Goal: Task Accomplishment & Management: Complete application form

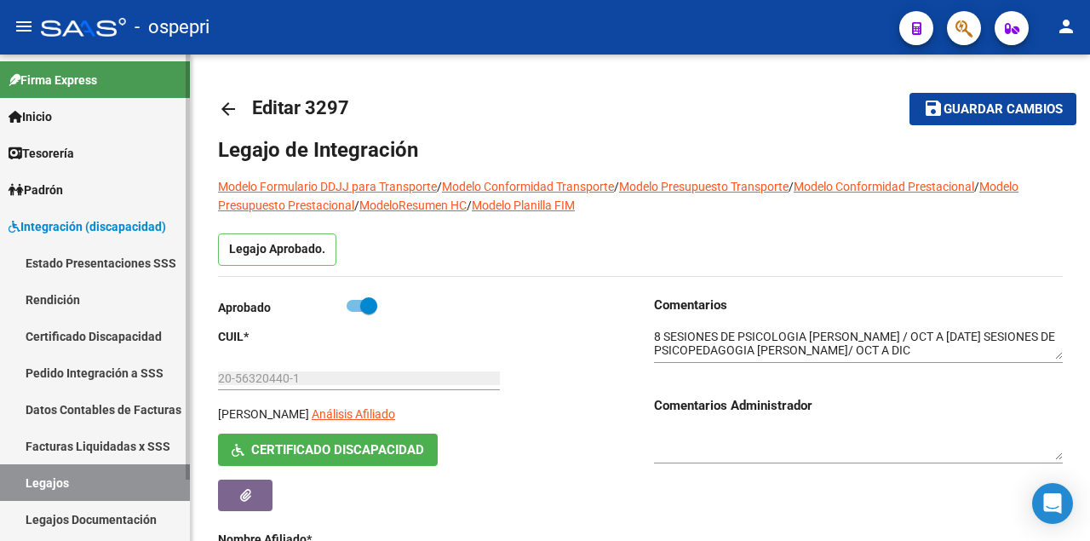
scroll to position [70, 0]
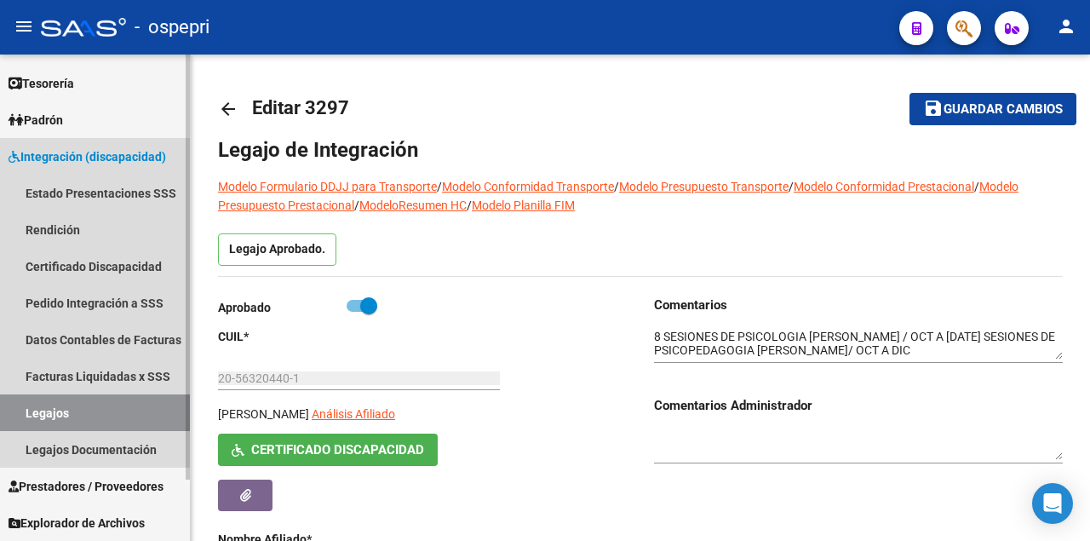
click at [98, 416] on link "Legajos" at bounding box center [95, 412] width 190 height 37
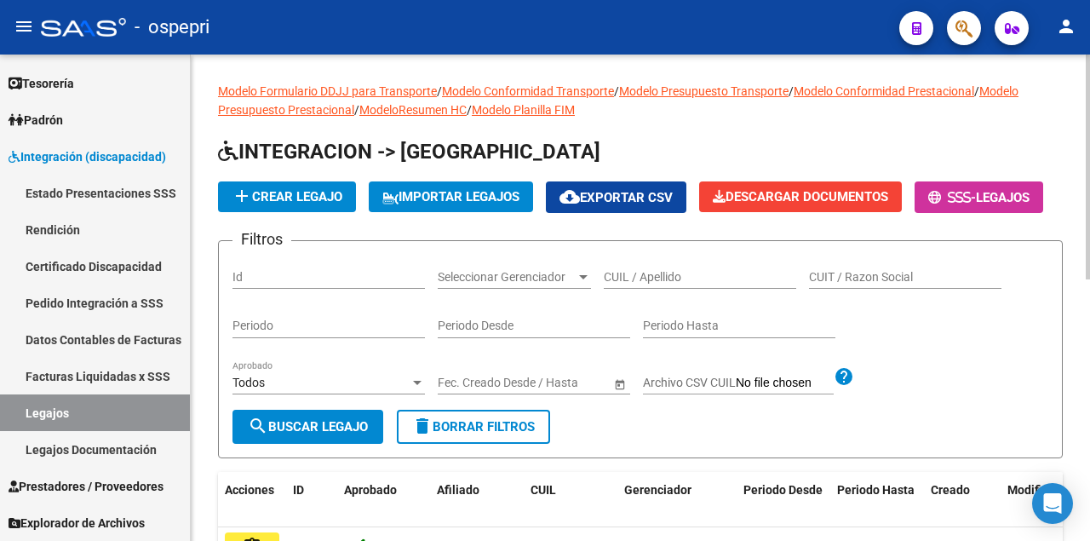
click at [641, 285] on input "CUIL / Apellido" at bounding box center [700, 277] width 193 height 14
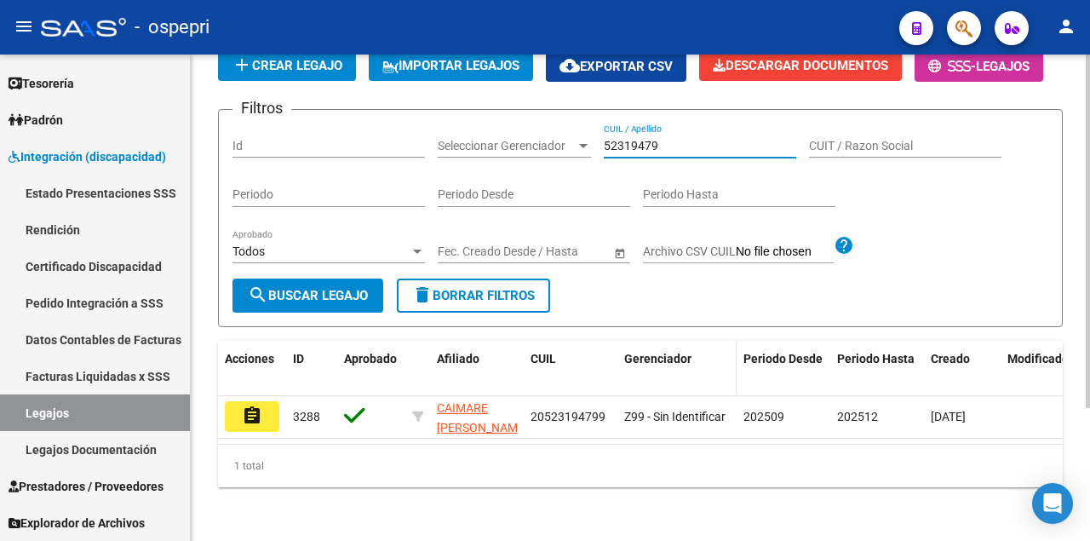
scroll to position [182, 0]
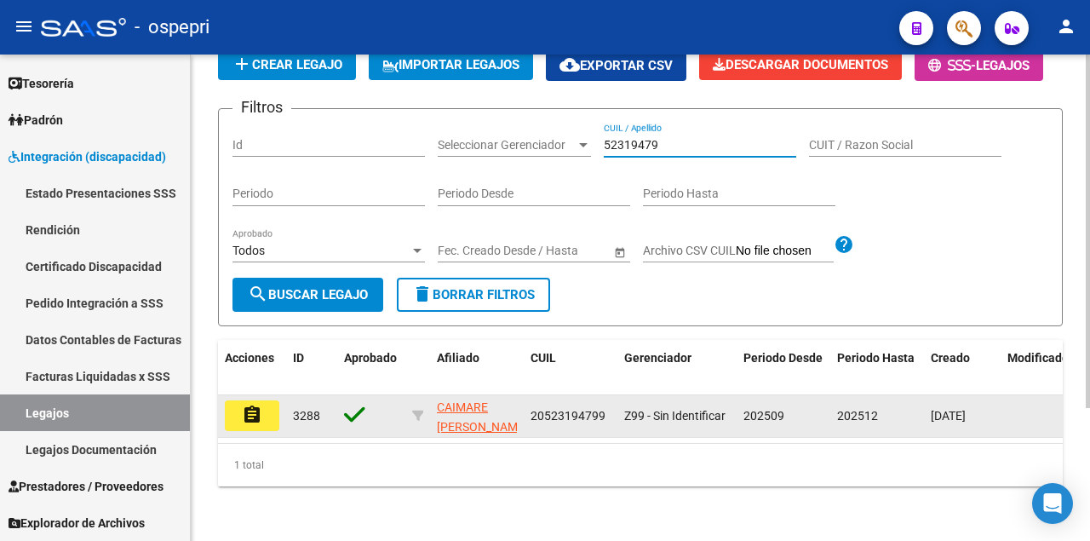
type input "52319479"
click at [256, 405] on mat-icon "assignment" at bounding box center [252, 415] width 20 height 20
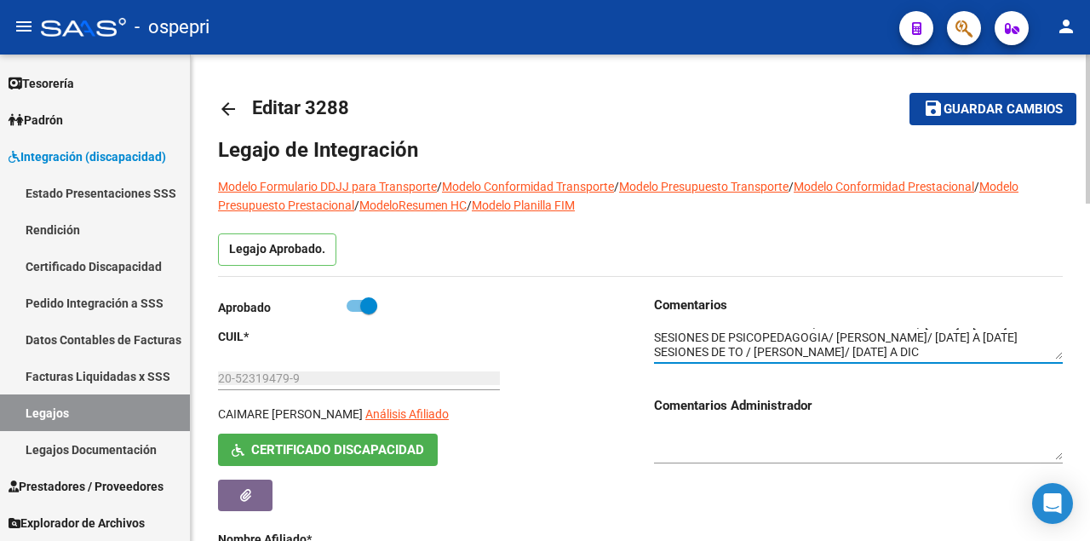
scroll to position [14, 0]
click at [1021, 356] on textarea at bounding box center [858, 344] width 409 height 32
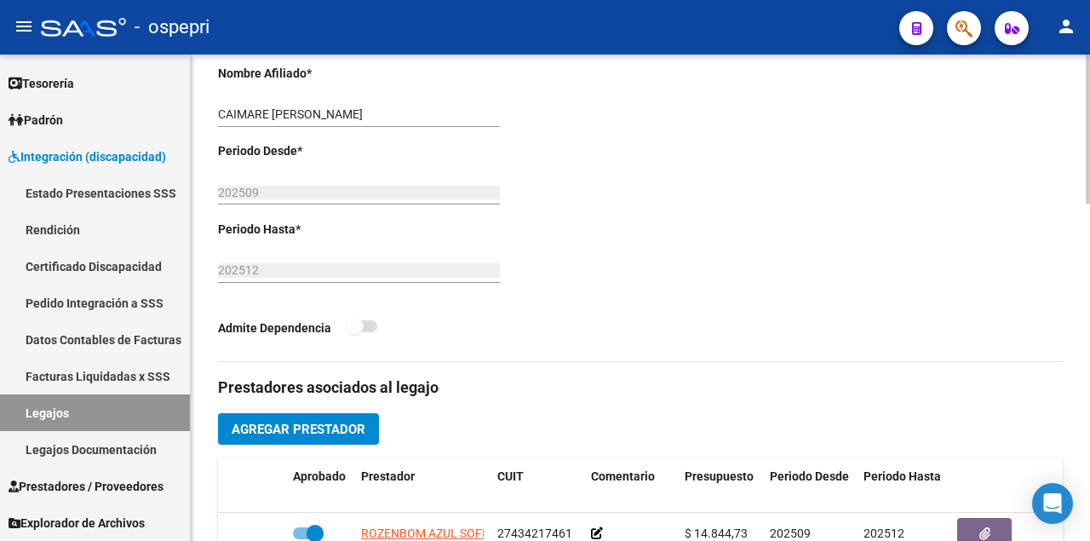
scroll to position [511, 0]
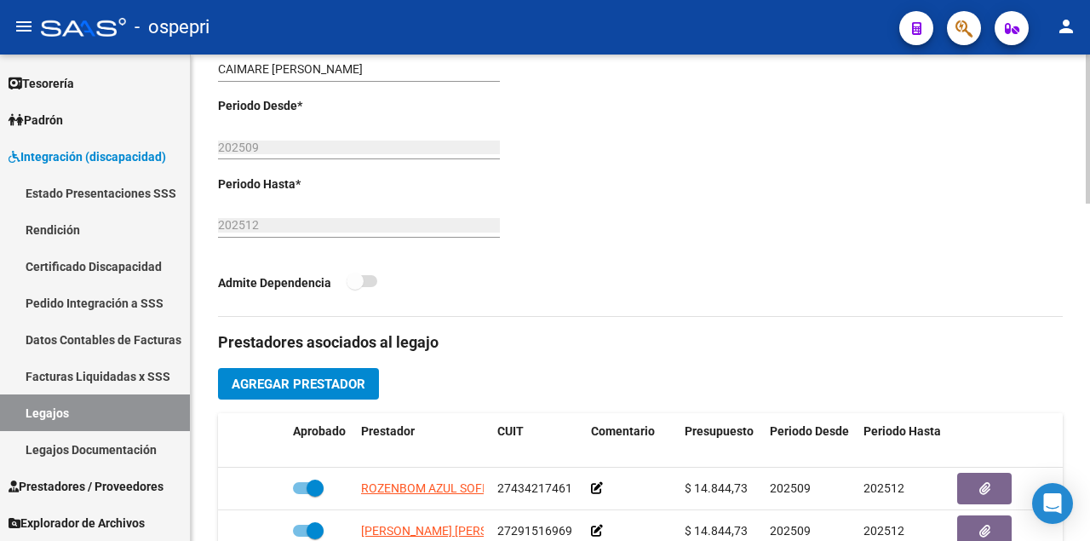
type textarea "12 SESIONES DE PSICOLOGIA/ ROZENBOM AZUL/ [DATE] A [DATE] SESIONES DE PSICOPEDA…"
click at [306, 382] on span "Agregar Prestador" at bounding box center [299, 384] width 134 height 15
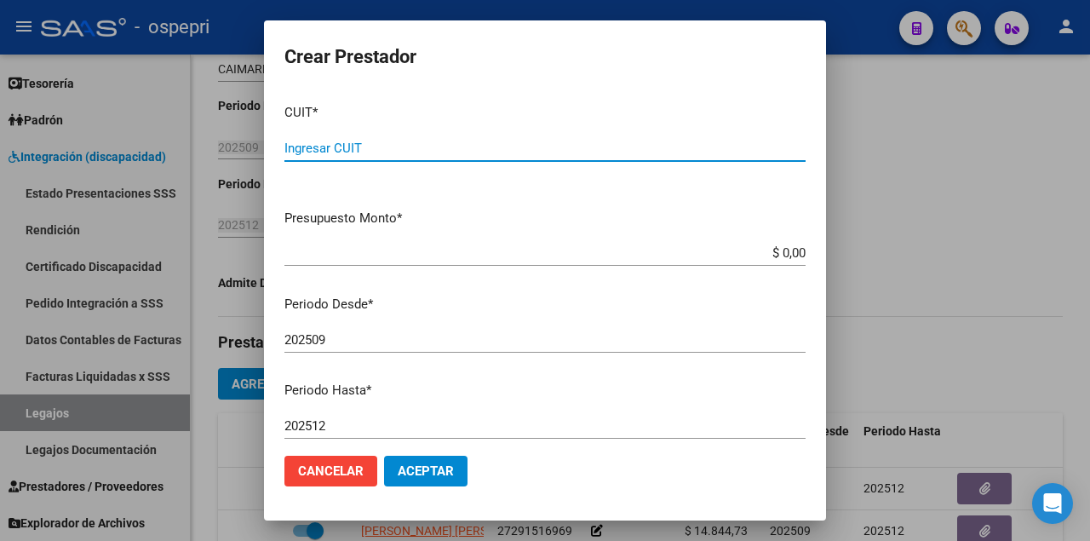
paste input "23-26962720-4"
type input "23-26962720-4"
click at [366, 344] on input "202509" at bounding box center [545, 339] width 521 height 15
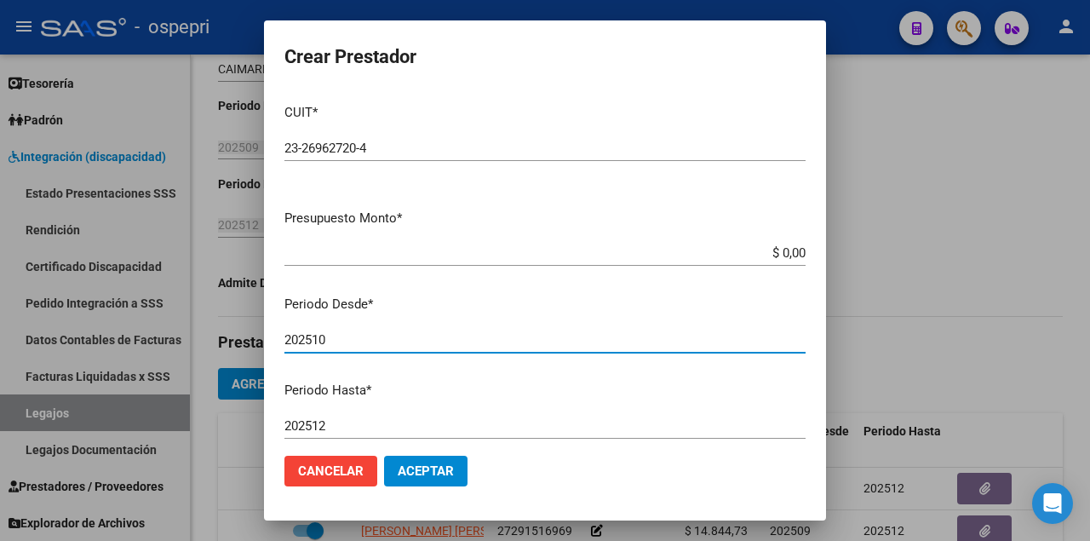
type input "202510"
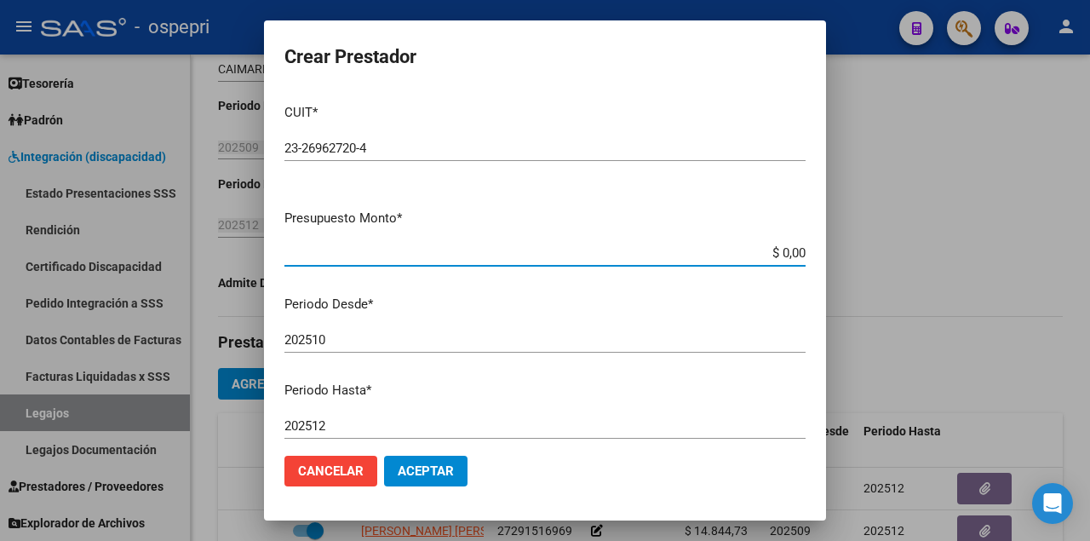
drag, startPoint x: 758, startPoint y: 248, endPoint x: 942, endPoint y: 262, distance: 184.6
click at [941, 252] on div "Crear Prestador CUIT * 23-26962720-4 Ingresar CUIT ARCA Padrón Presupuesto Mont…" at bounding box center [545, 270] width 1090 height 541
type input "$ 369.184,78"
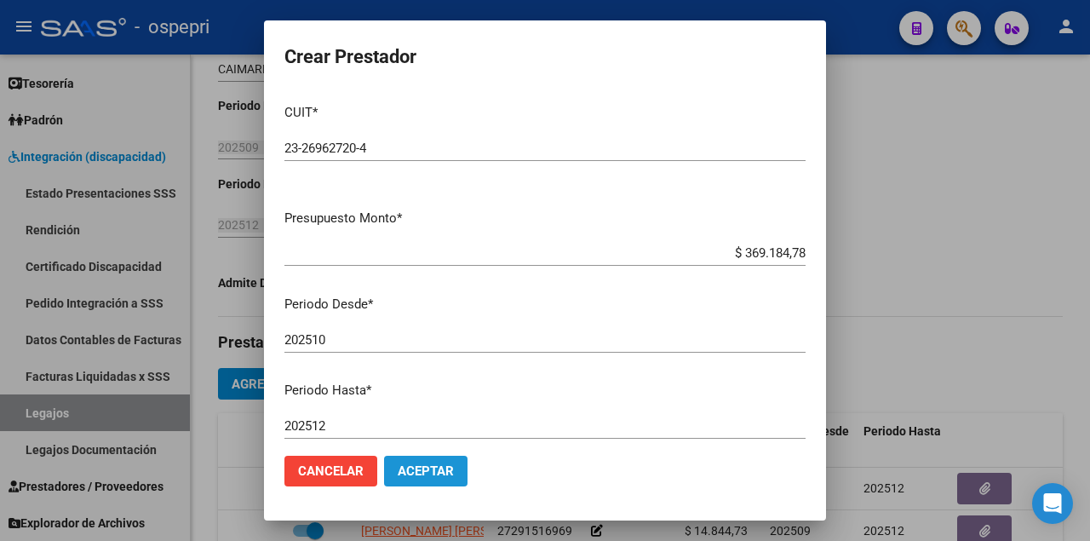
click at [416, 474] on span "Aceptar" at bounding box center [426, 470] width 56 height 15
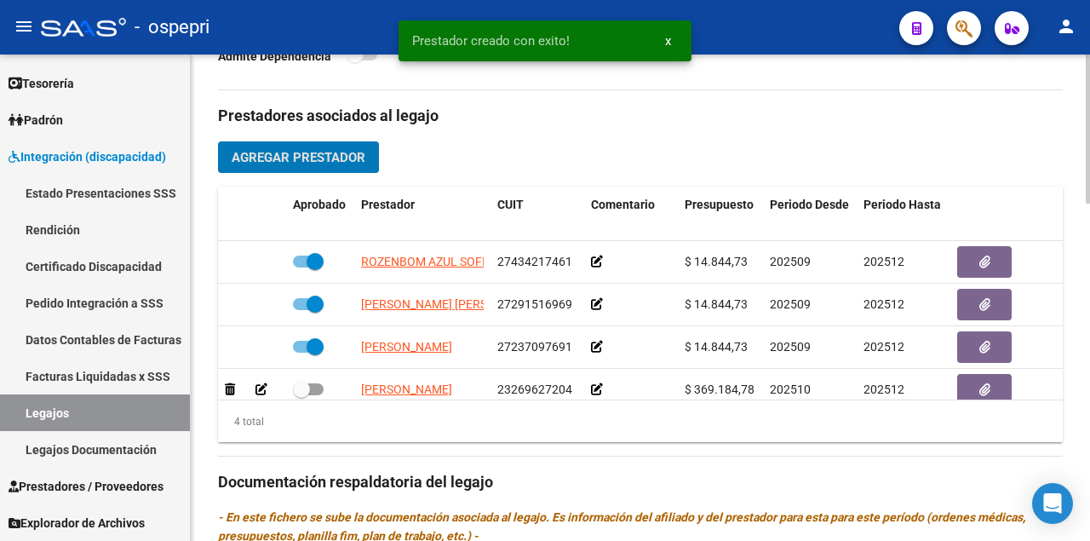
scroll to position [26, 0]
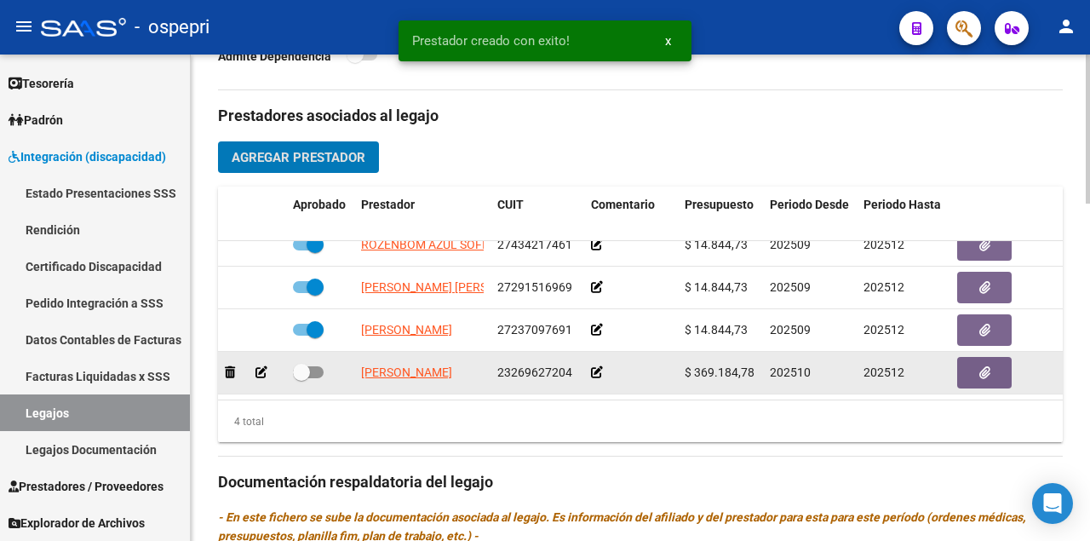
click at [315, 366] on span at bounding box center [308, 372] width 31 height 12
click at [302, 378] on input "checkbox" at bounding box center [301, 378] width 1 height 1
checkbox input "true"
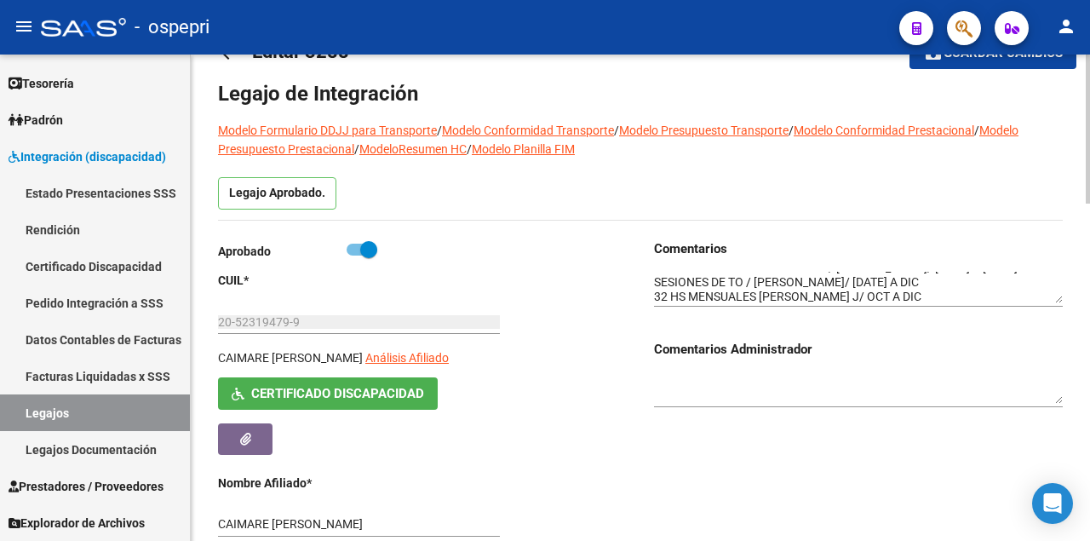
scroll to position [0, 0]
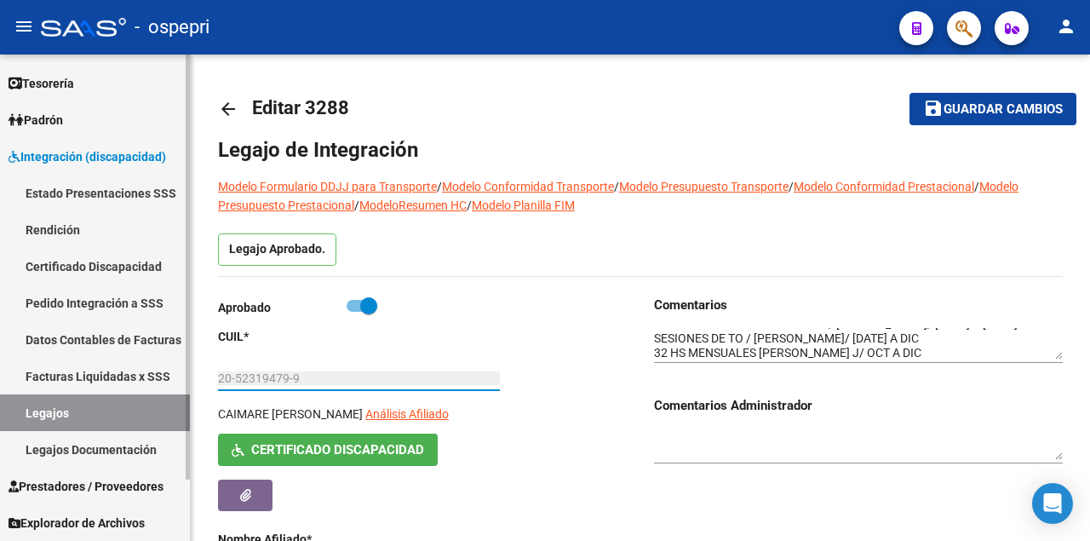
drag, startPoint x: 298, startPoint y: 382, endPoint x: 155, endPoint y: 380, distance: 143.1
click at [155, 380] on mat-sidenav-container "Firma Express Inicio Calendario SSS Instructivos Contacto OS Tesorería Extracto…" at bounding box center [545, 298] width 1090 height 486
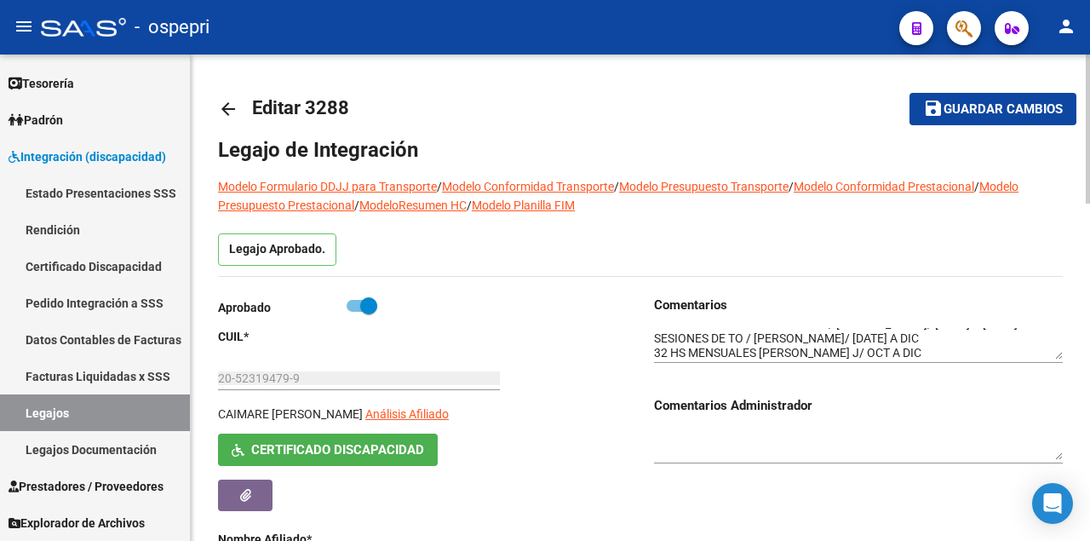
click at [779, 258] on div "Legajo Aprobado." at bounding box center [640, 254] width 845 height 43
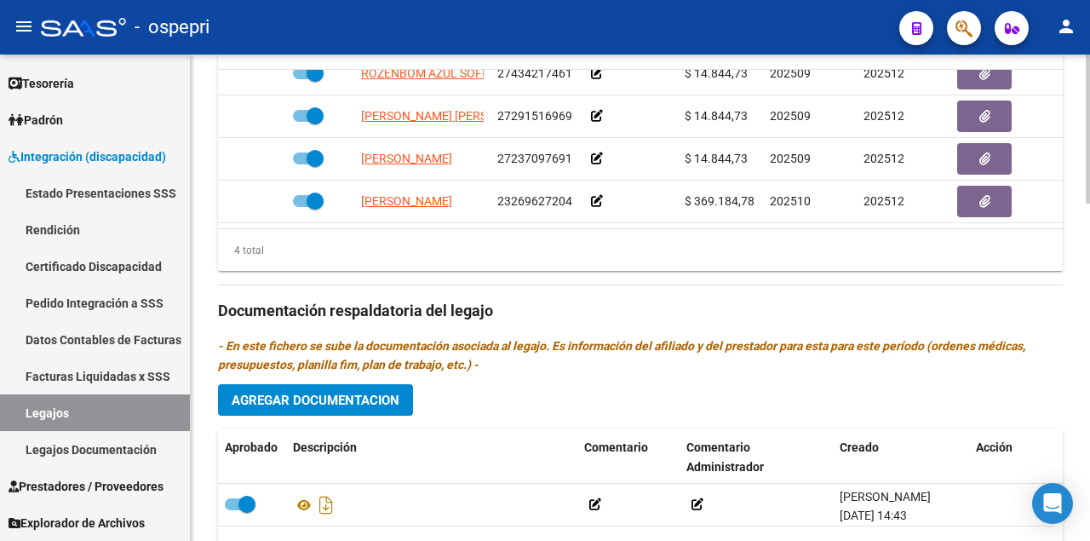
scroll to position [1078, 0]
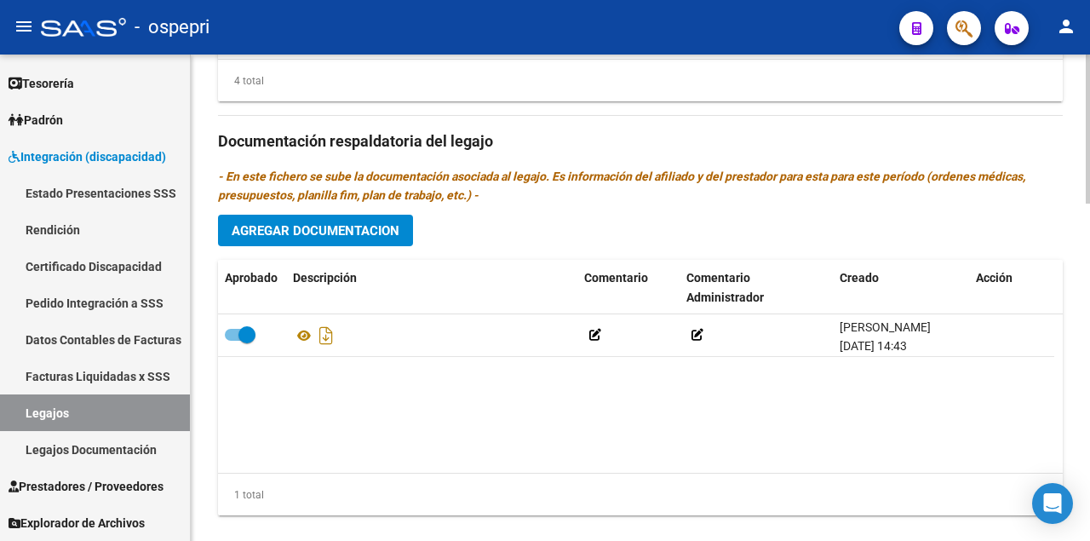
click at [379, 227] on span "Agregar Documentacion" at bounding box center [316, 230] width 168 height 15
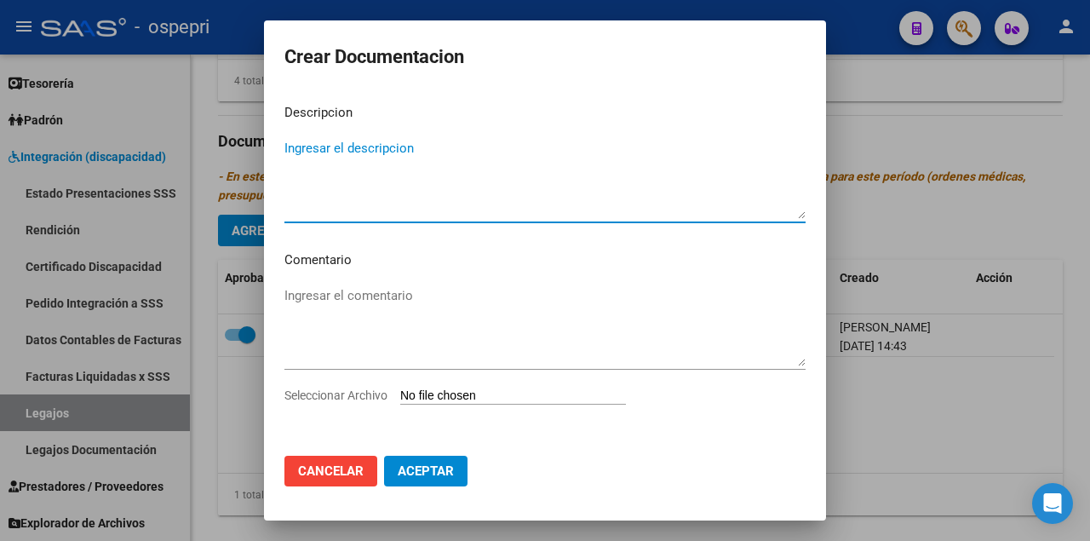
click at [474, 397] on input "Seleccionar Archivo" at bounding box center [513, 396] width 226 height 16
type input "C:\fakepath\20523194799.pdf"
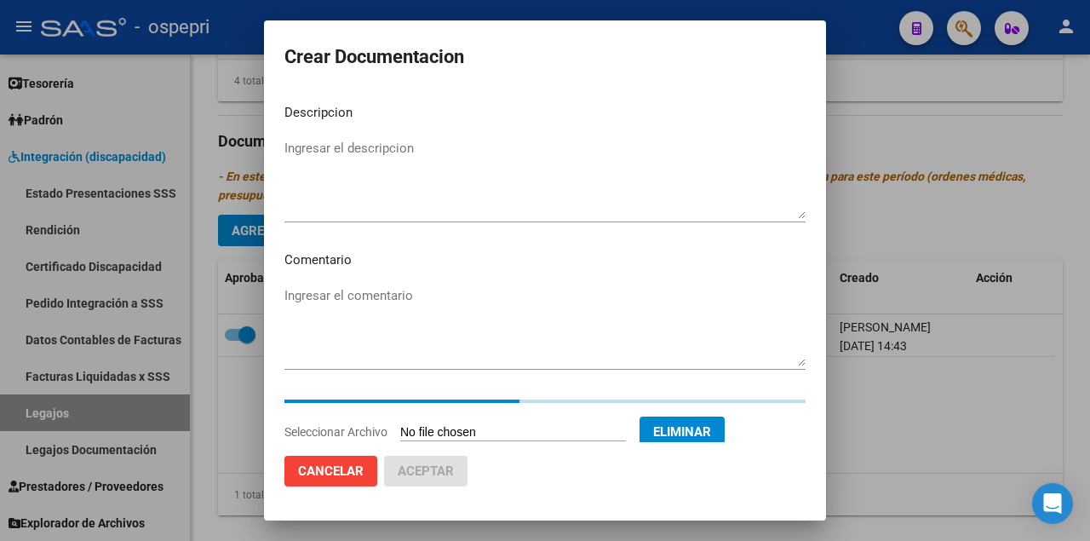
click at [377, 159] on textarea "Ingresar el descripcion" at bounding box center [545, 179] width 521 height 80
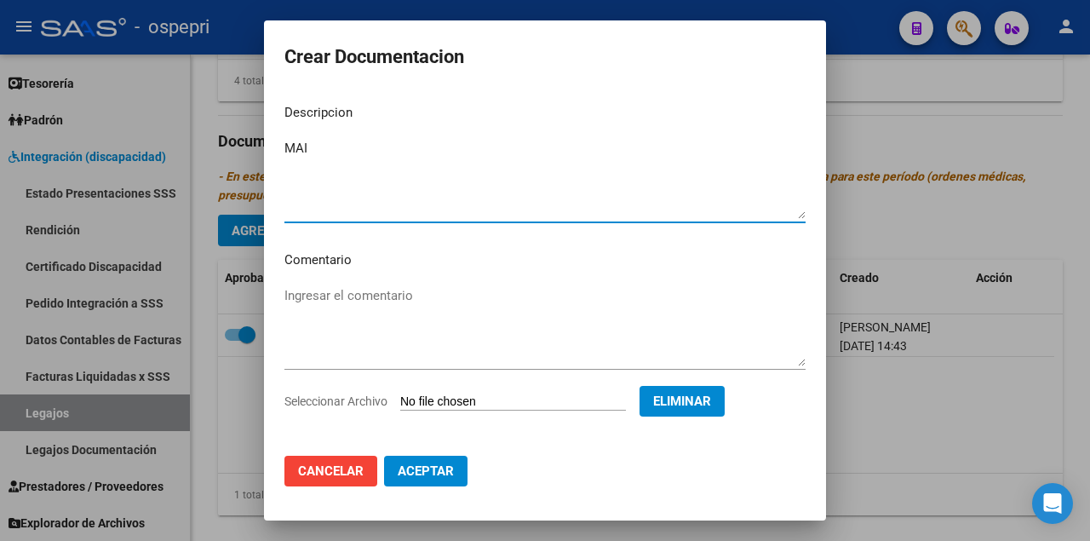
type textarea "MAI"
click at [434, 474] on span "Aceptar" at bounding box center [426, 470] width 56 height 15
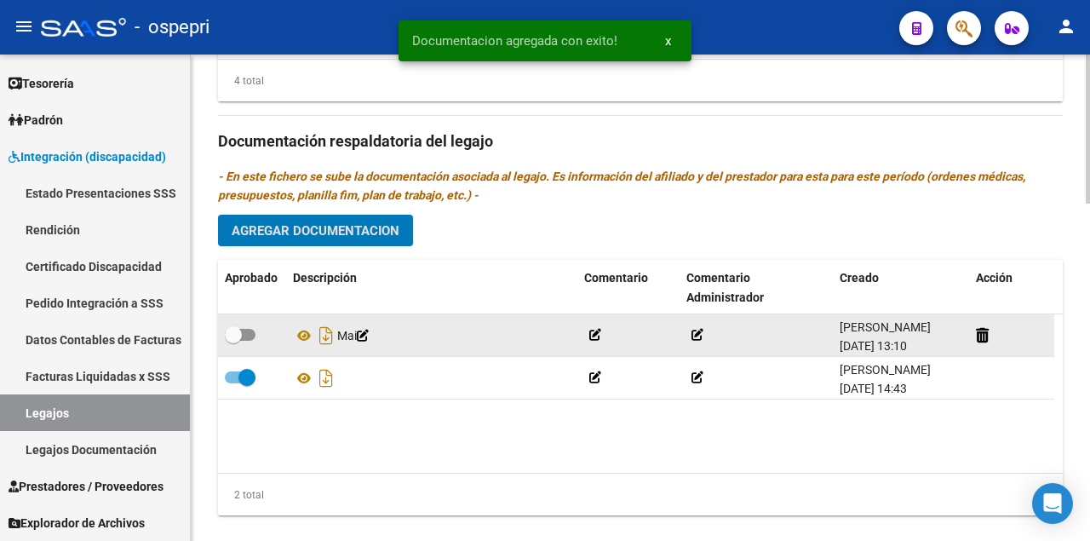
click at [250, 329] on span at bounding box center [240, 335] width 31 height 12
click at [233, 341] on input "checkbox" at bounding box center [233, 341] width 1 height 1
checkbox input "true"
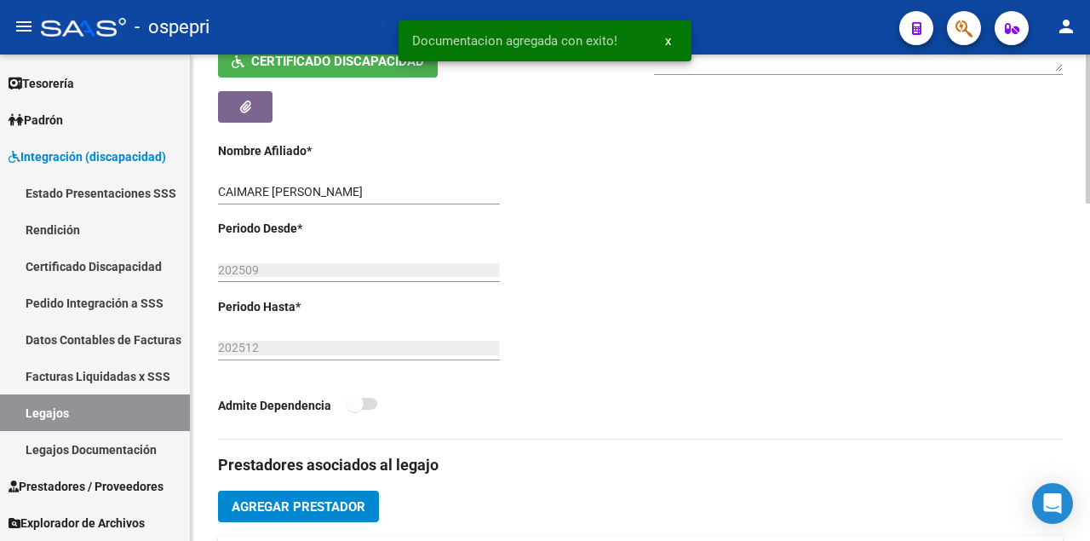
scroll to position [284, 0]
